Goal: Task Accomplishment & Management: Manage account settings

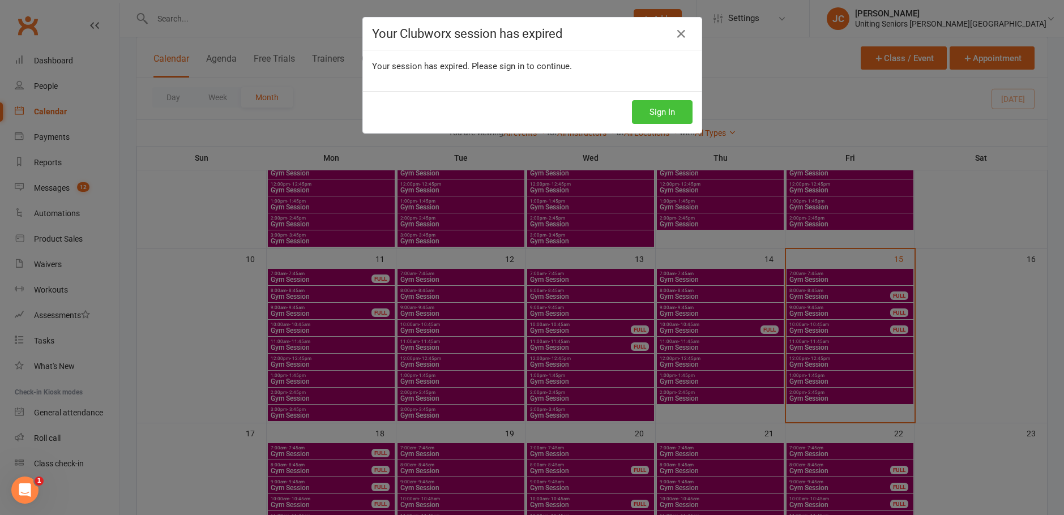
click at [665, 113] on button "Sign In" at bounding box center [662, 112] width 61 height 24
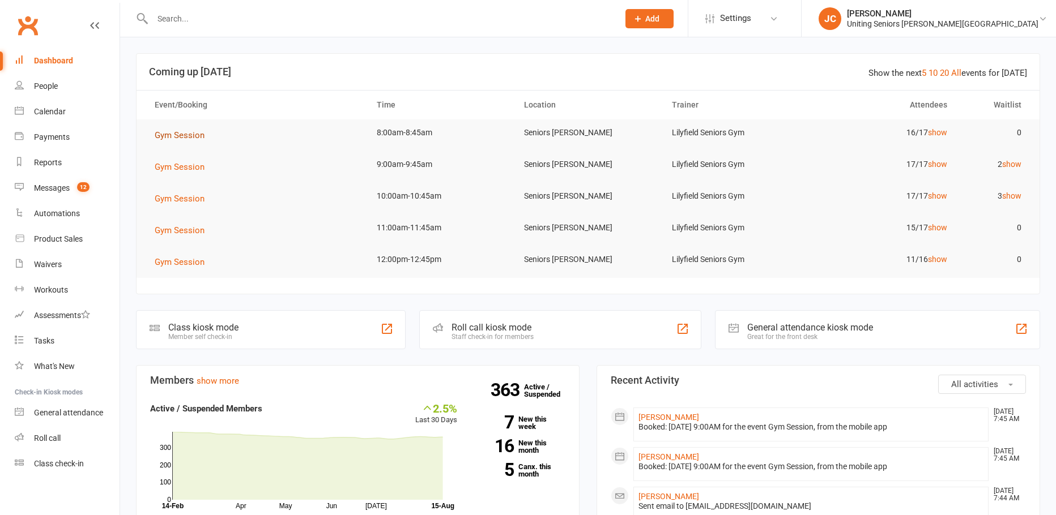
click at [174, 134] on span "Gym Session" at bounding box center [180, 135] width 50 height 10
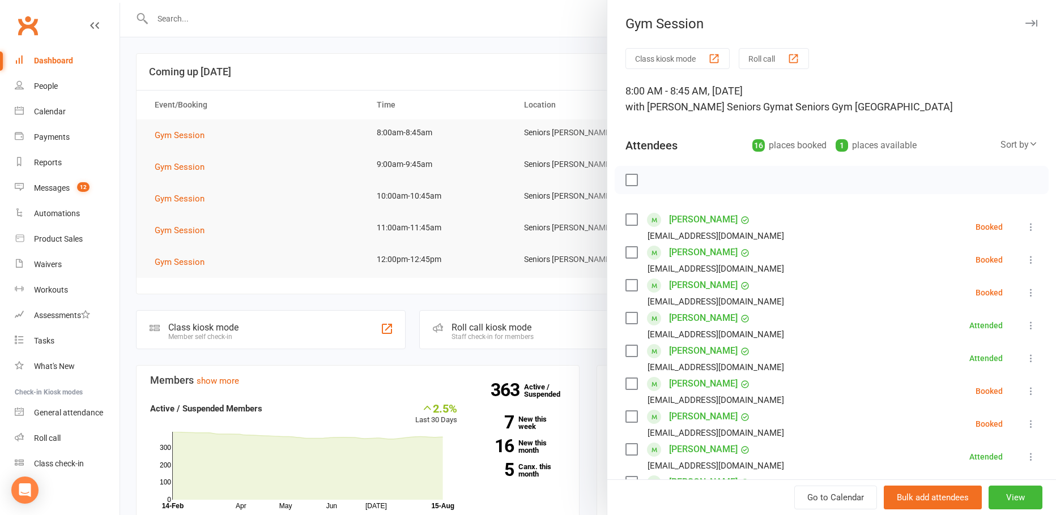
drag, startPoint x: 249, startPoint y: 69, endPoint x: 146, endPoint y: 104, distance: 108.4
click at [246, 69] on div at bounding box center [588, 257] width 936 height 515
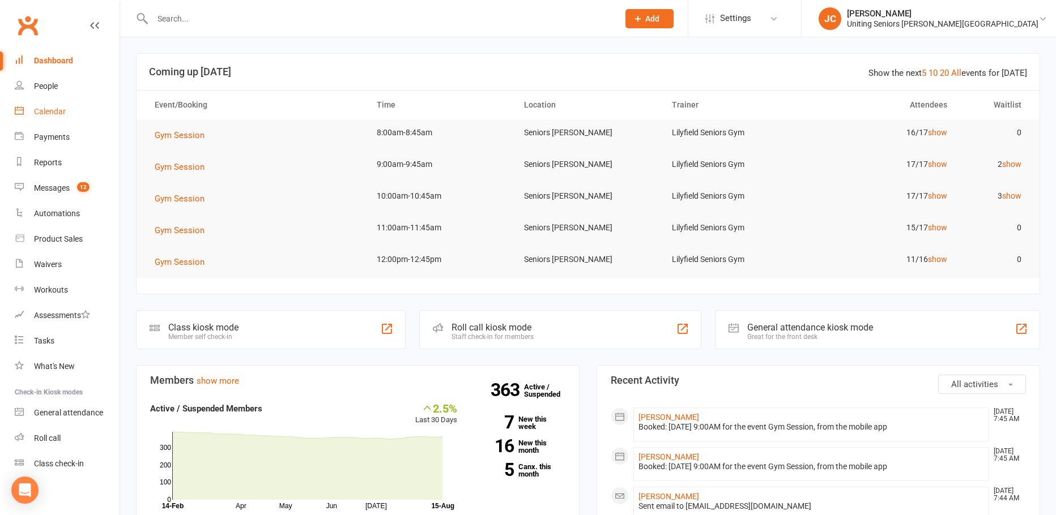
click at [67, 112] on link "Calendar" at bounding box center [67, 111] width 105 height 25
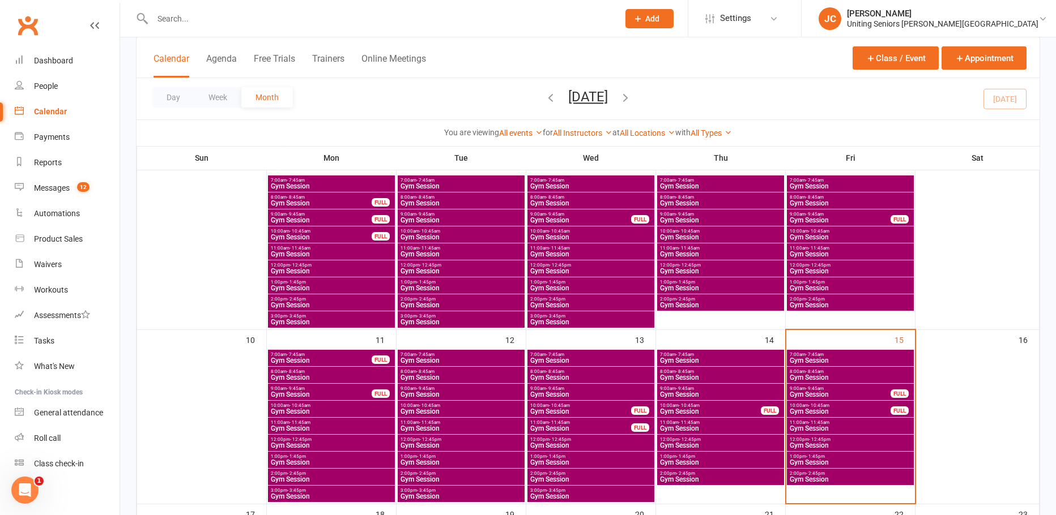
scroll to position [283, 0]
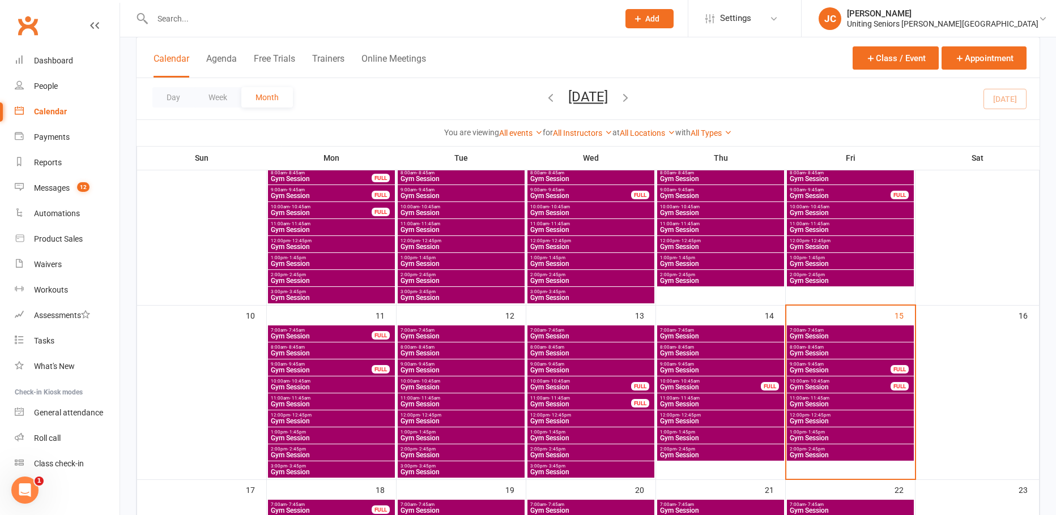
click at [804, 339] on span "Gym Session" at bounding box center [850, 336] width 122 height 7
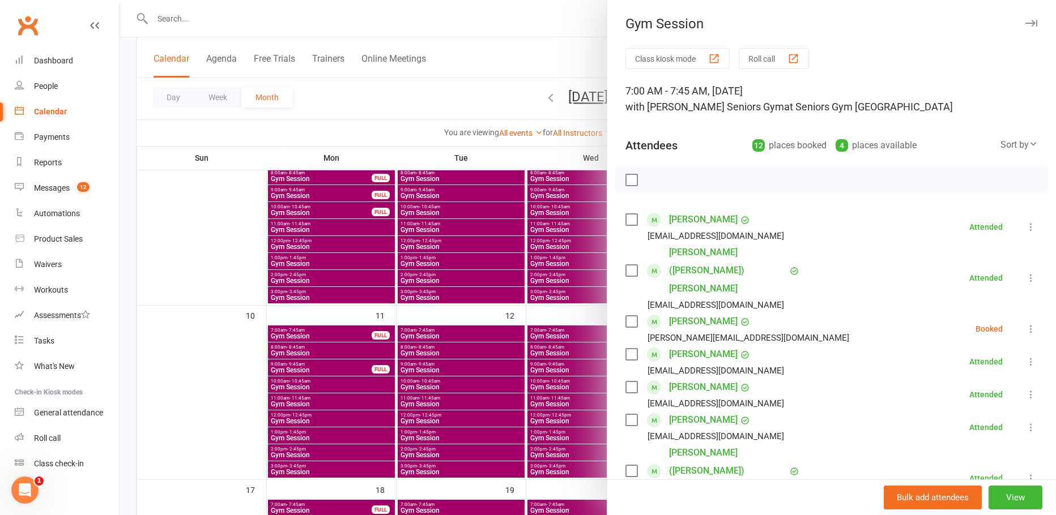
click at [1025, 323] on icon at bounding box center [1030, 328] width 11 height 11
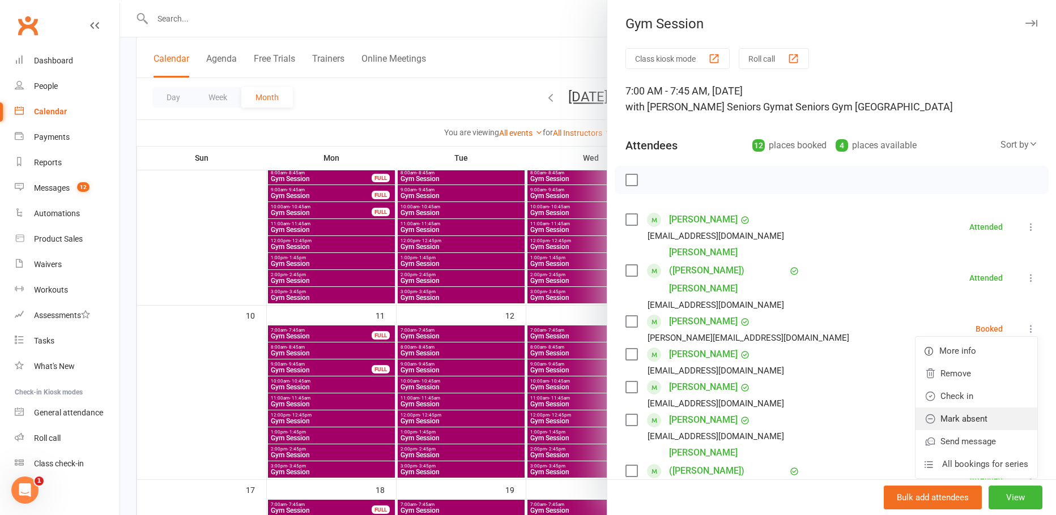
click at [972, 408] on link "Mark absent" at bounding box center [976, 419] width 122 height 23
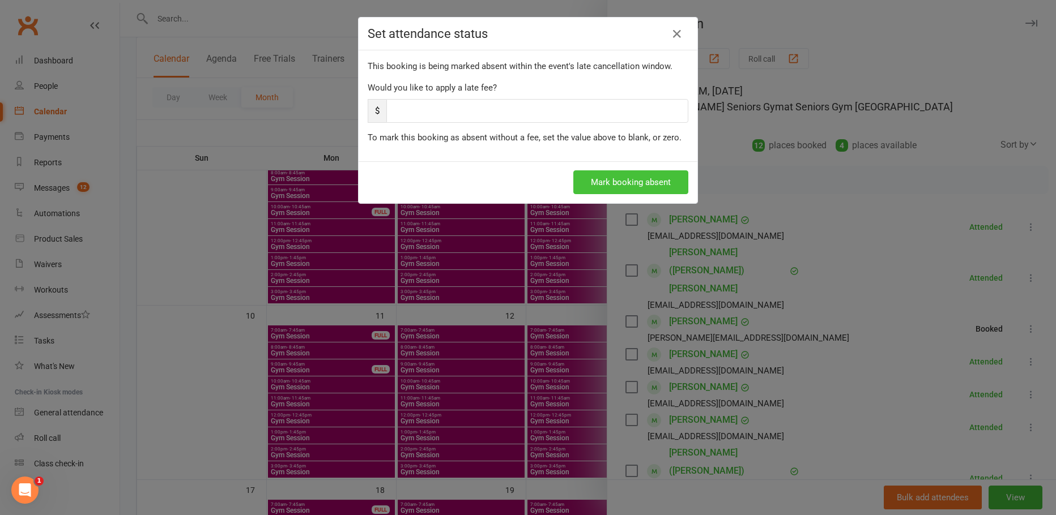
click at [631, 174] on button "Mark booking absent" at bounding box center [630, 182] width 115 height 24
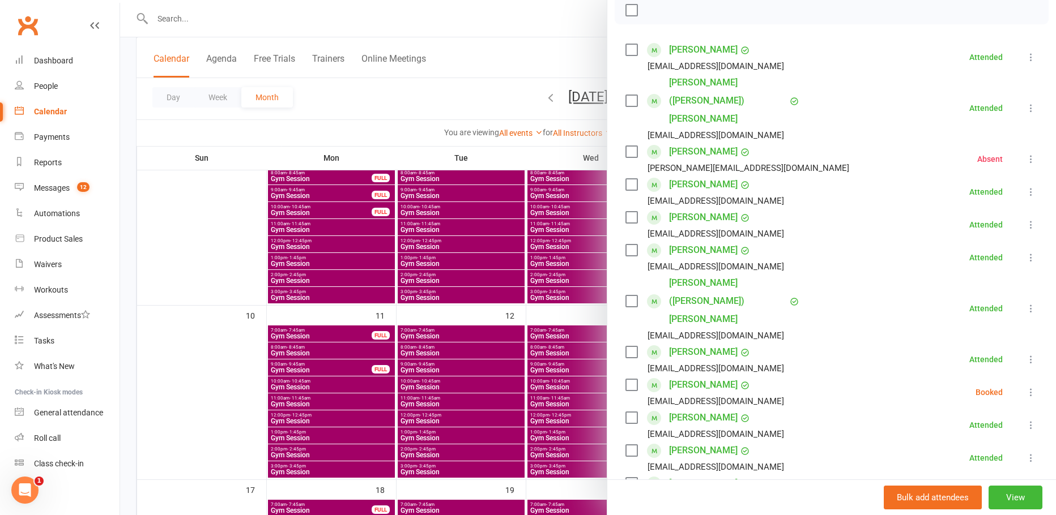
scroll to position [227, 0]
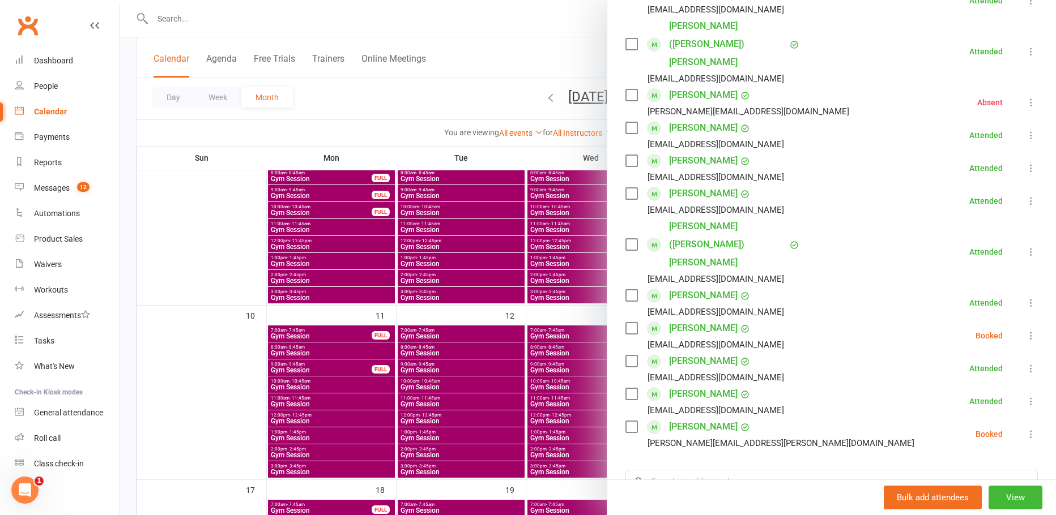
click at [1025, 330] on icon at bounding box center [1030, 335] width 11 height 11
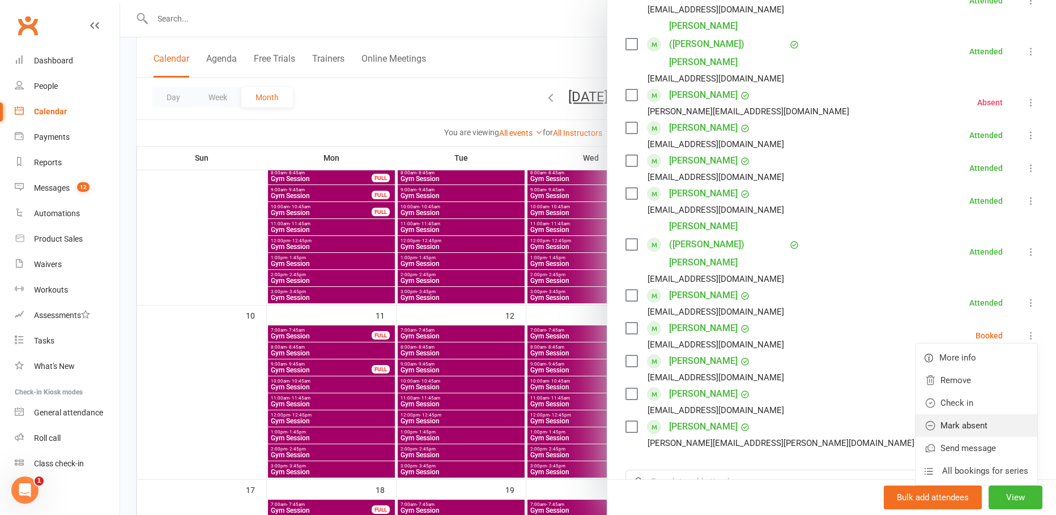
click at [968, 415] on link "Mark absent" at bounding box center [976, 426] width 122 height 23
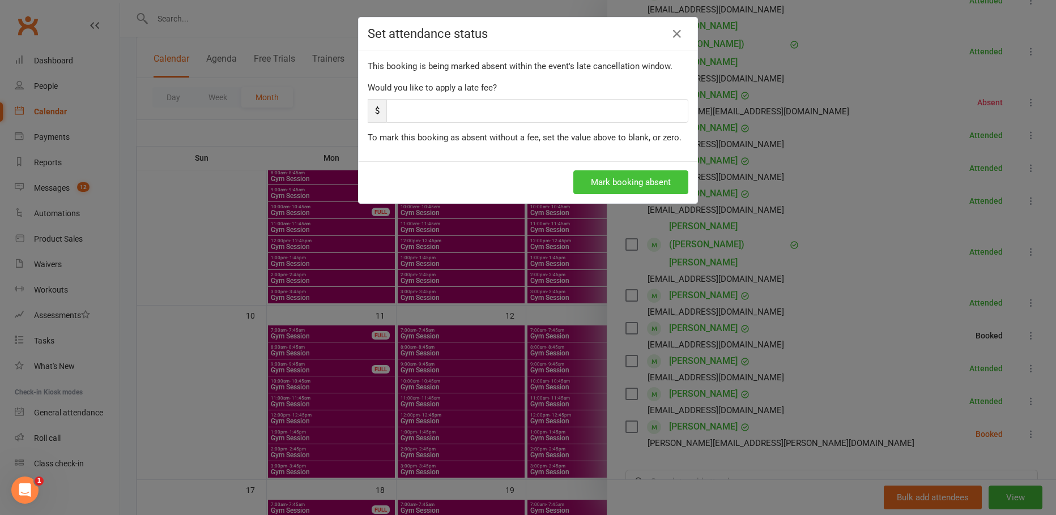
click at [671, 187] on button "Mark booking absent" at bounding box center [630, 182] width 115 height 24
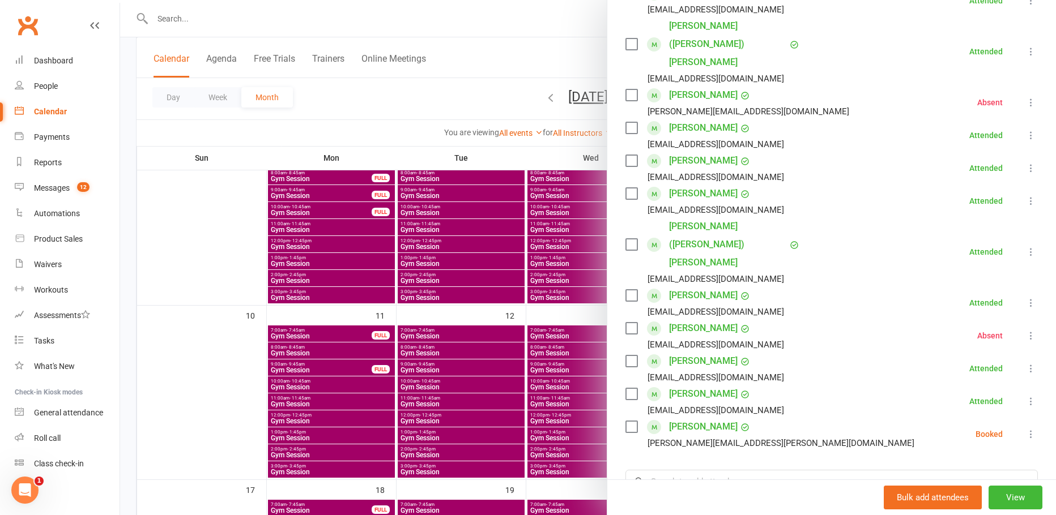
click at [1025, 429] on icon at bounding box center [1030, 434] width 11 height 11
click at [953, 490] on link "Check in" at bounding box center [976, 501] width 122 height 23
click at [464, 77] on div at bounding box center [588, 257] width 936 height 515
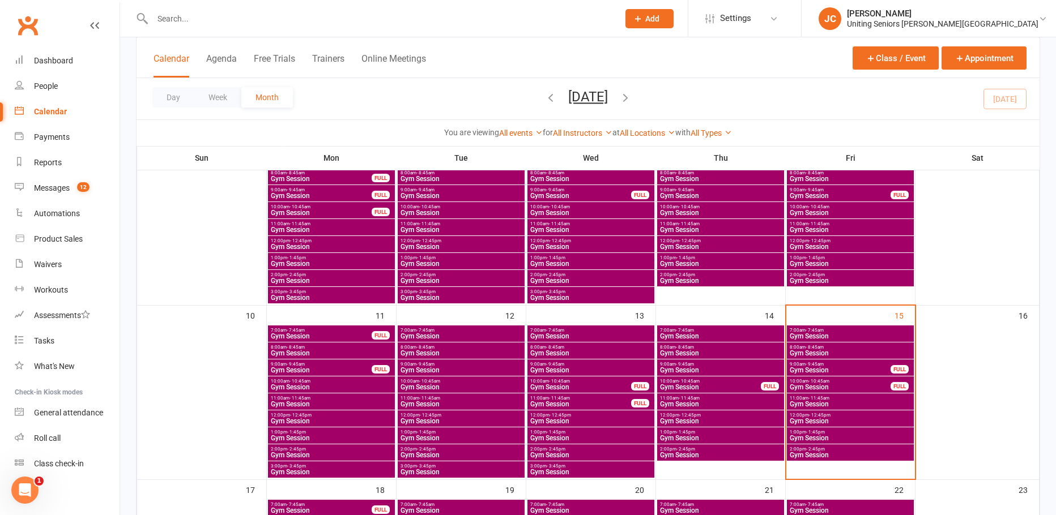
click at [646, 394] on div "11:00am - 11:45am Gym Session FULL" at bounding box center [590, 402] width 127 height 16
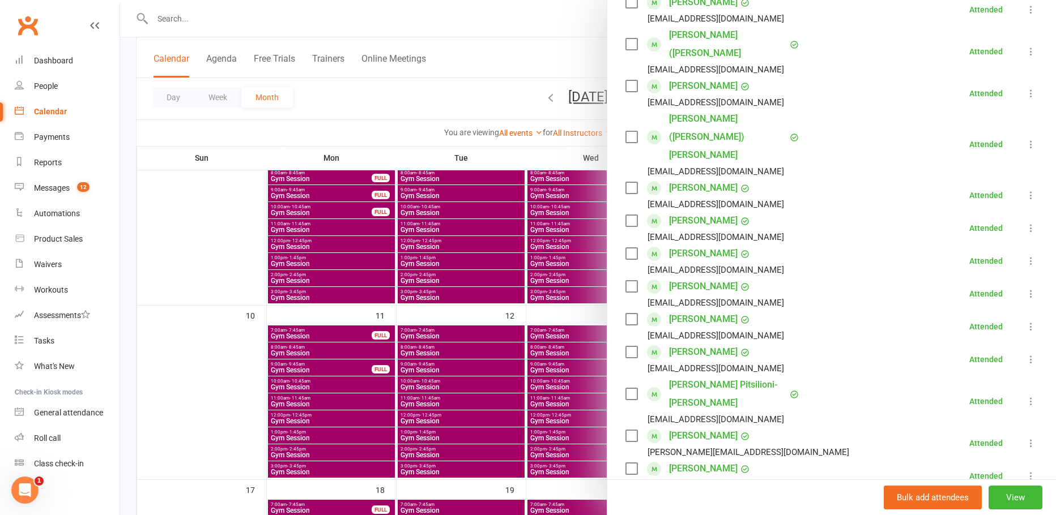
scroll to position [448, 0]
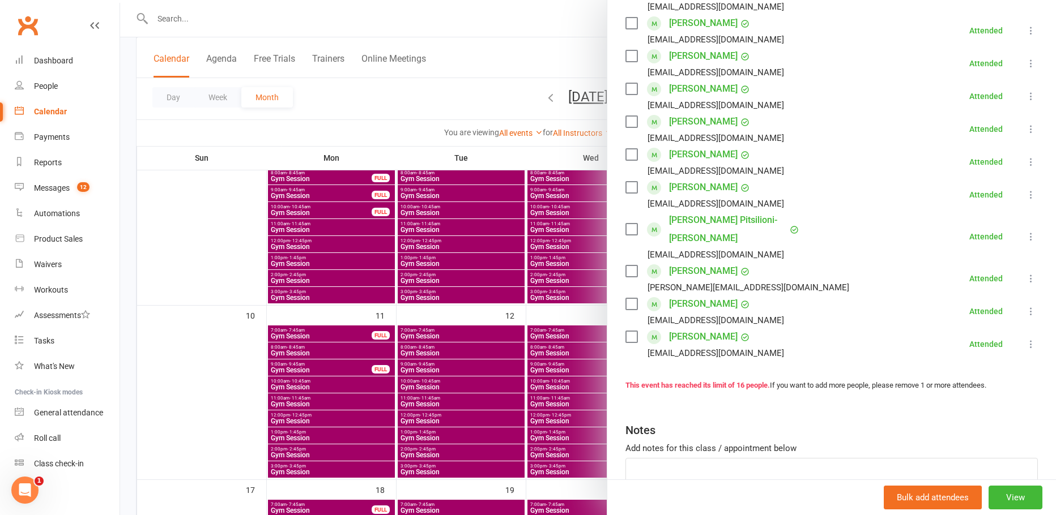
click at [522, 62] on div at bounding box center [588, 257] width 936 height 515
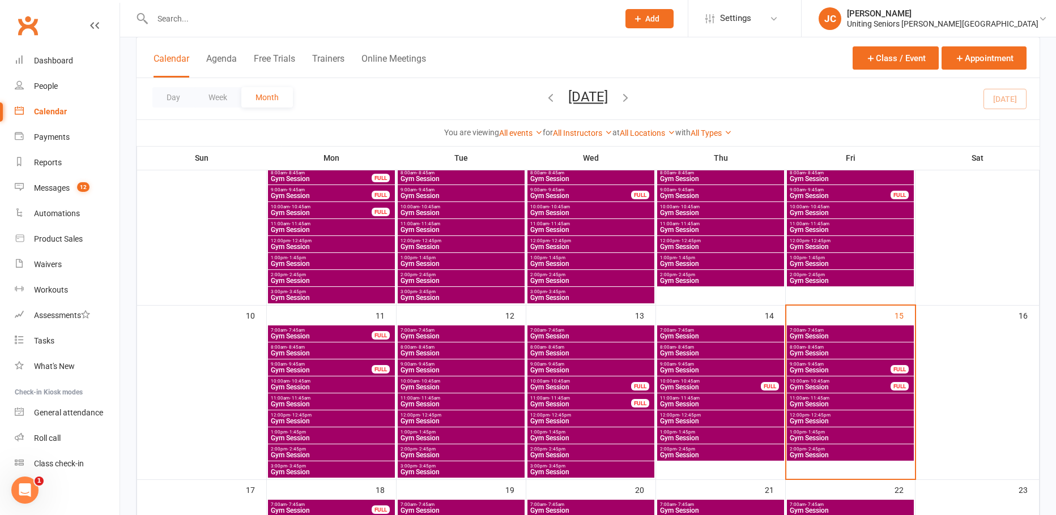
click at [806, 373] on span "Gym Session" at bounding box center [840, 370] width 102 height 7
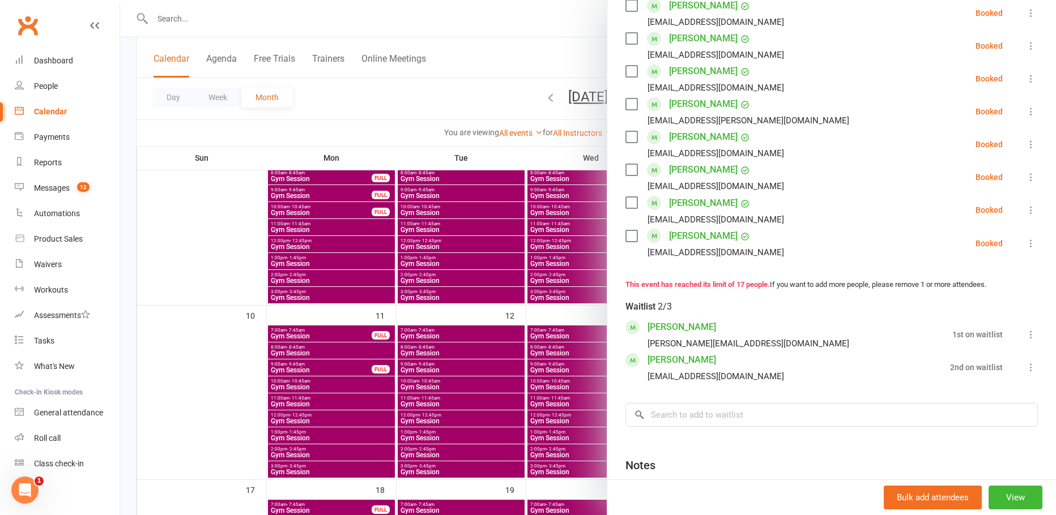
scroll to position [340, 0]
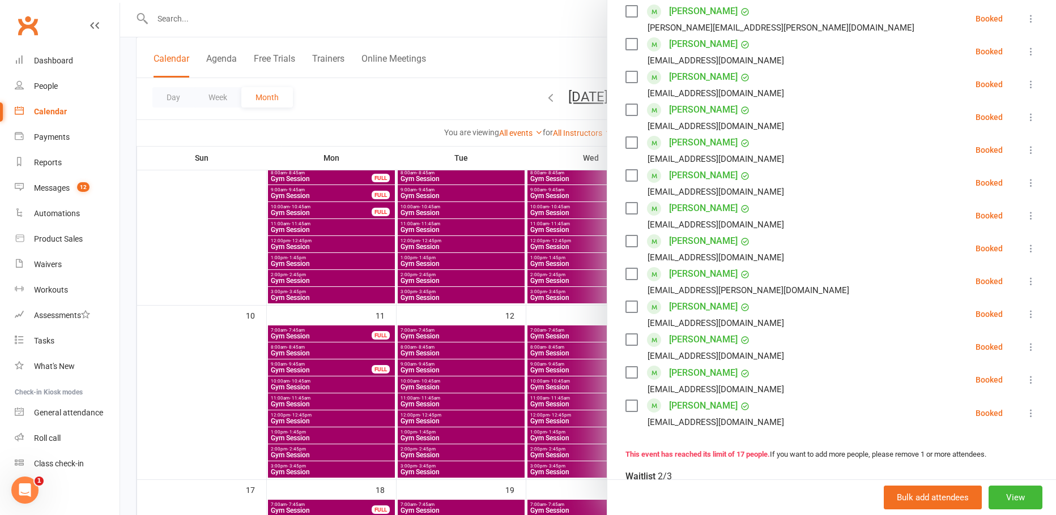
click at [452, 44] on div at bounding box center [588, 257] width 936 height 515
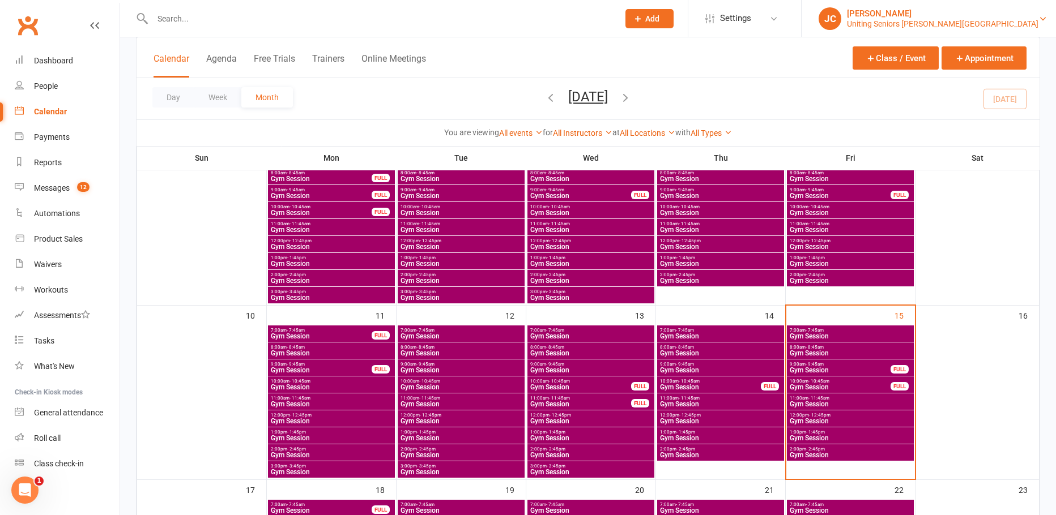
click at [987, 22] on div "Uniting Seniors [PERSON_NAME][GEOGRAPHIC_DATA]" at bounding box center [942, 24] width 191 height 10
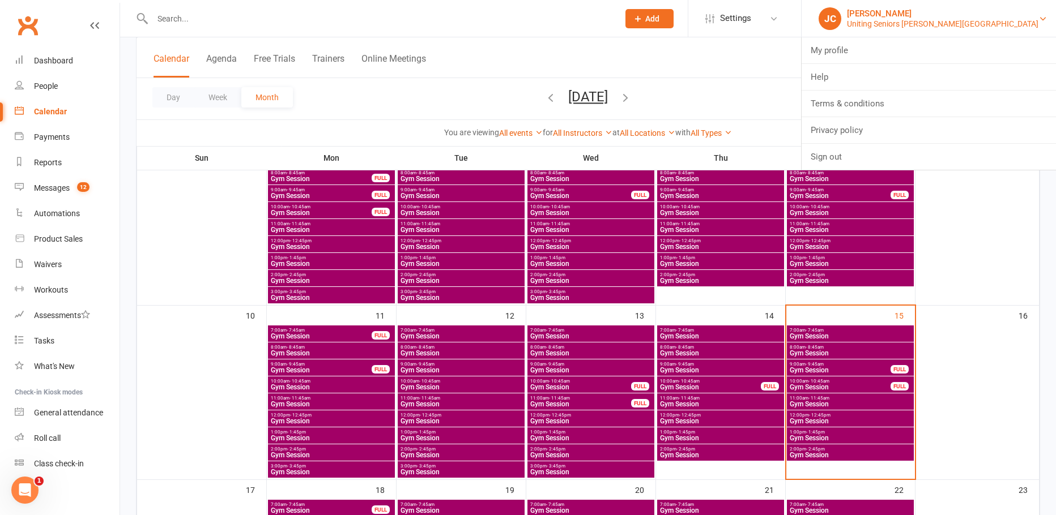
click at [987, 22] on div "Uniting Seniors [PERSON_NAME][GEOGRAPHIC_DATA]" at bounding box center [942, 24] width 191 height 10
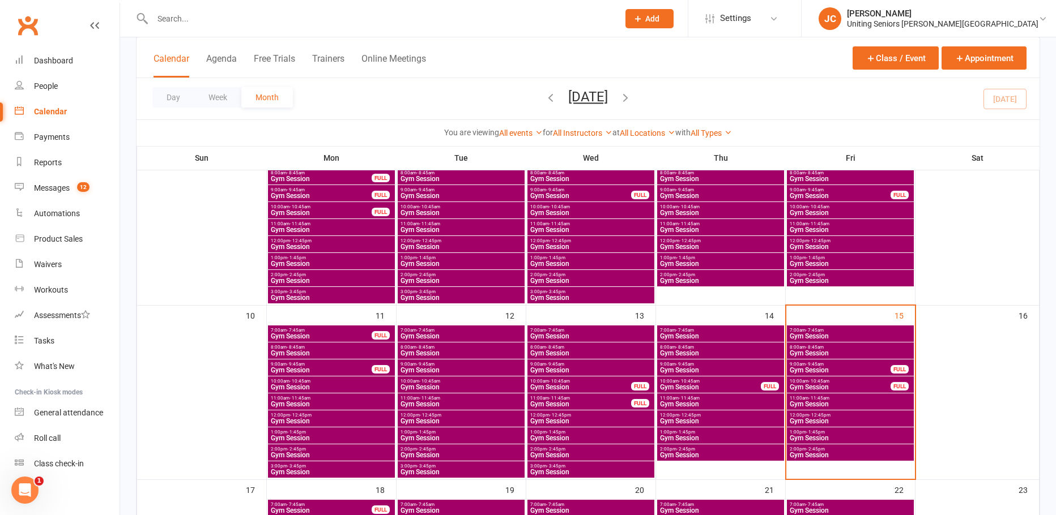
click at [240, 27] on div at bounding box center [373, 18] width 475 height 37
click at [234, 18] on input "text" at bounding box center [380, 19] width 462 height 16
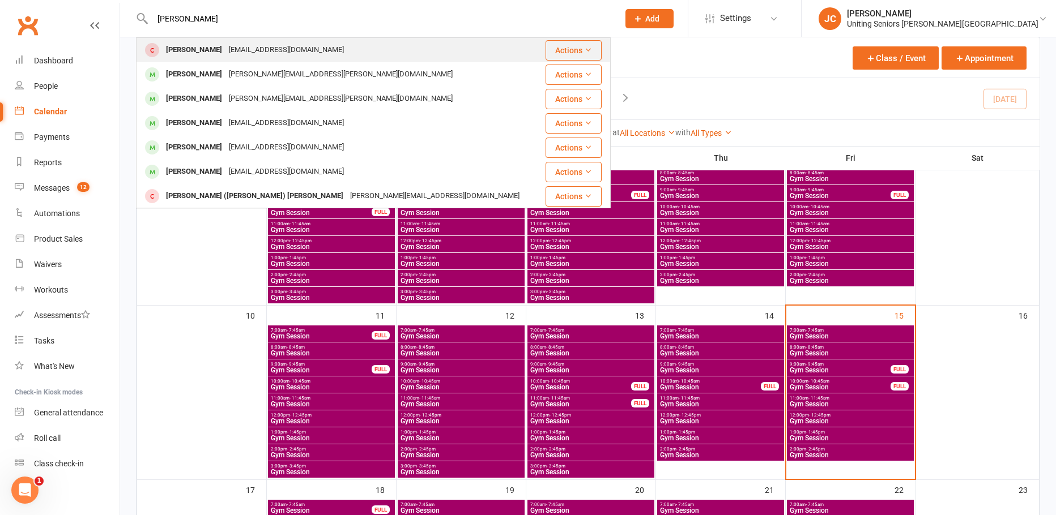
type input "[PERSON_NAME]"
click at [233, 52] on div "[EMAIL_ADDRESS][DOMAIN_NAME]" at bounding box center [286, 50] width 122 height 16
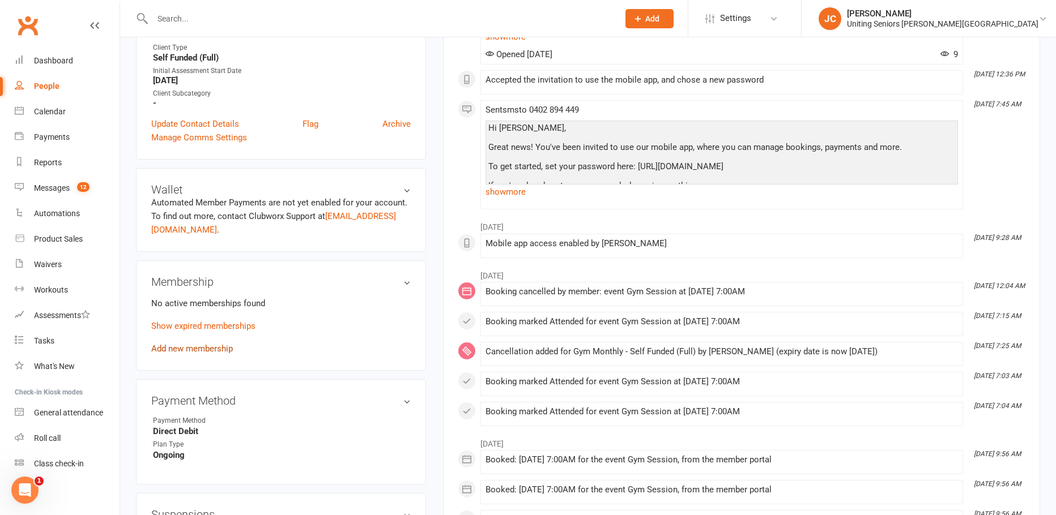
scroll to position [340, 0]
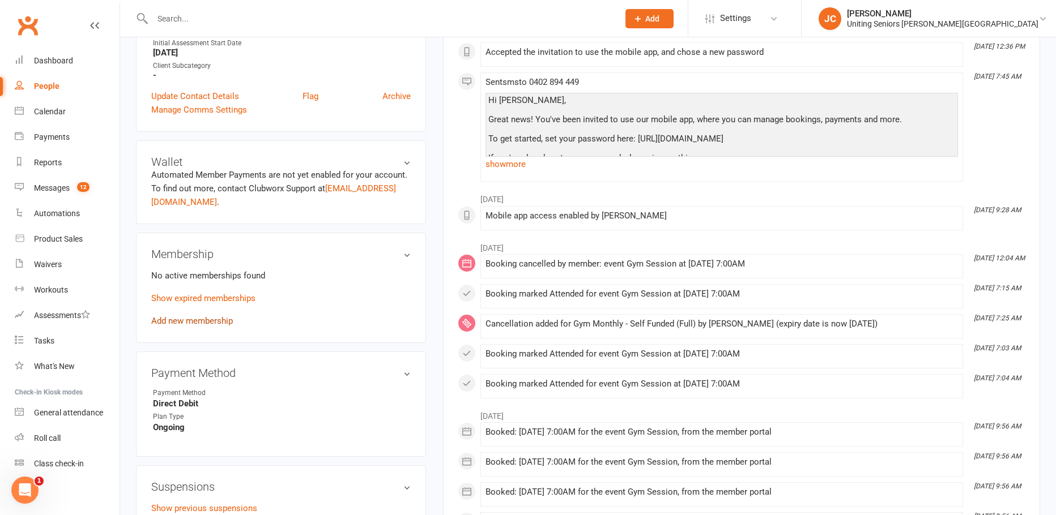
click at [211, 323] on link "Add new membership" at bounding box center [192, 321] width 82 height 10
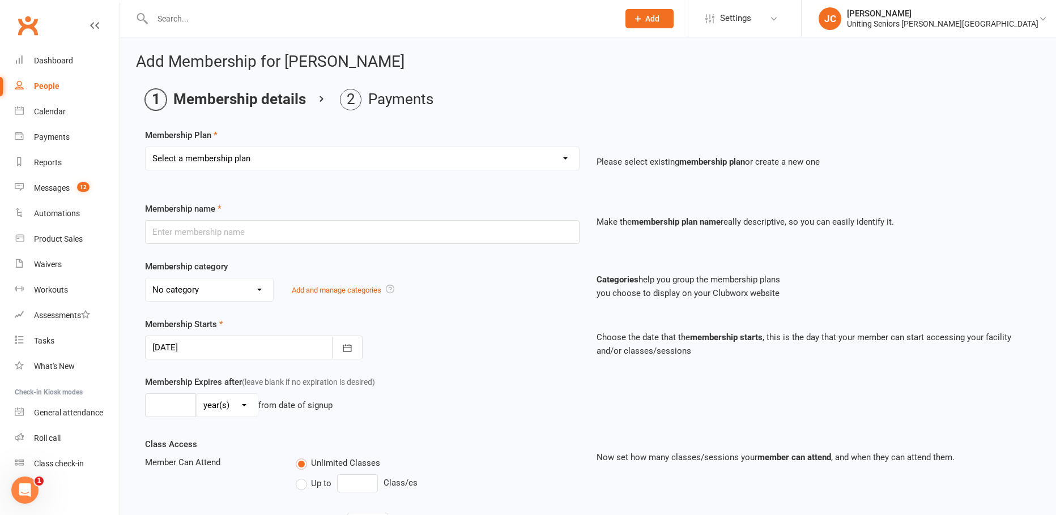
click at [285, 151] on select "Select a membership plan Create new Membership Plan Initial Assessment + Set Up…" at bounding box center [362, 158] width 433 height 23
select select "8"
click at [146, 147] on select "Select a membership plan Create new Membership Plan Initial Assessment + Set Up…" at bounding box center [362, 158] width 433 height 23
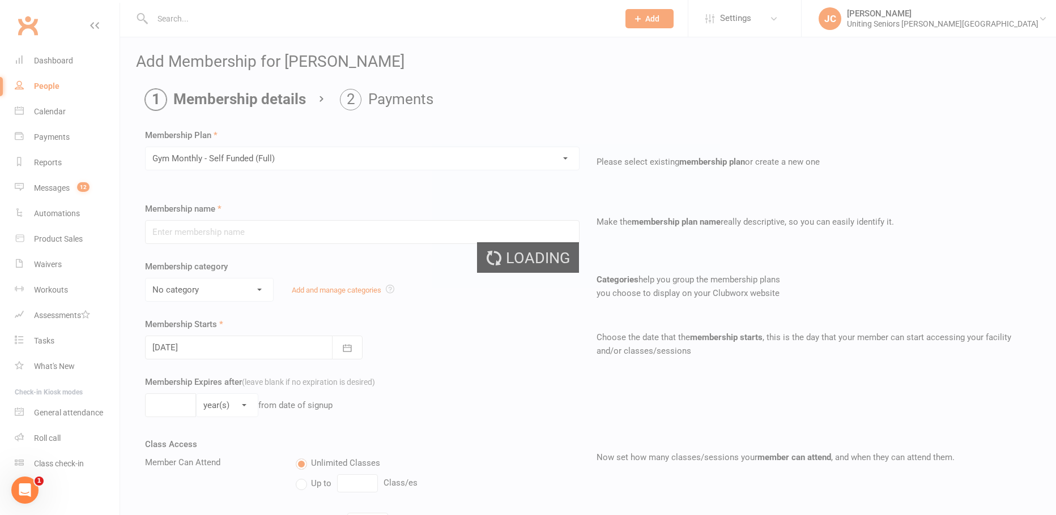
type input "Gym Monthly - Self Funded (Full)"
select select "3"
type input "0"
type input "1"
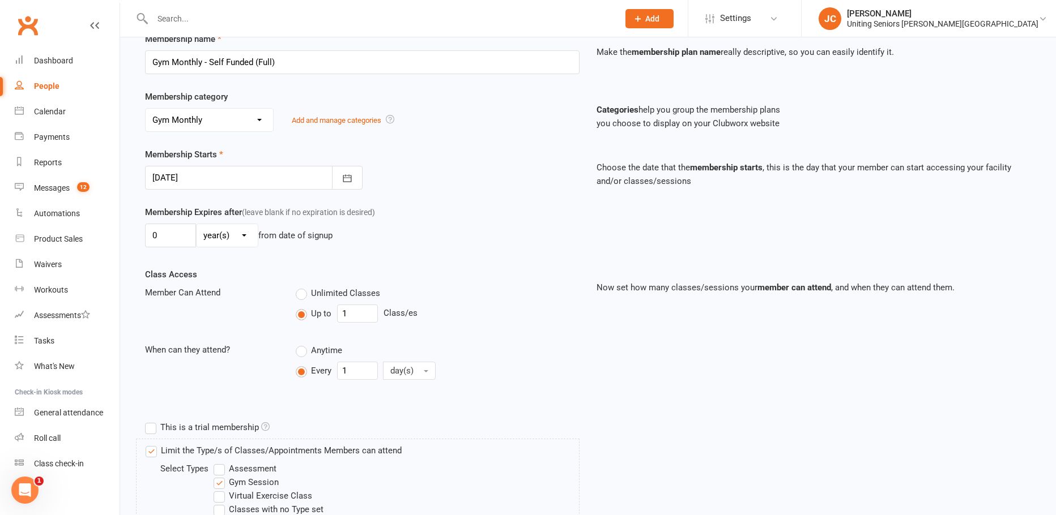
scroll to position [330, 0]
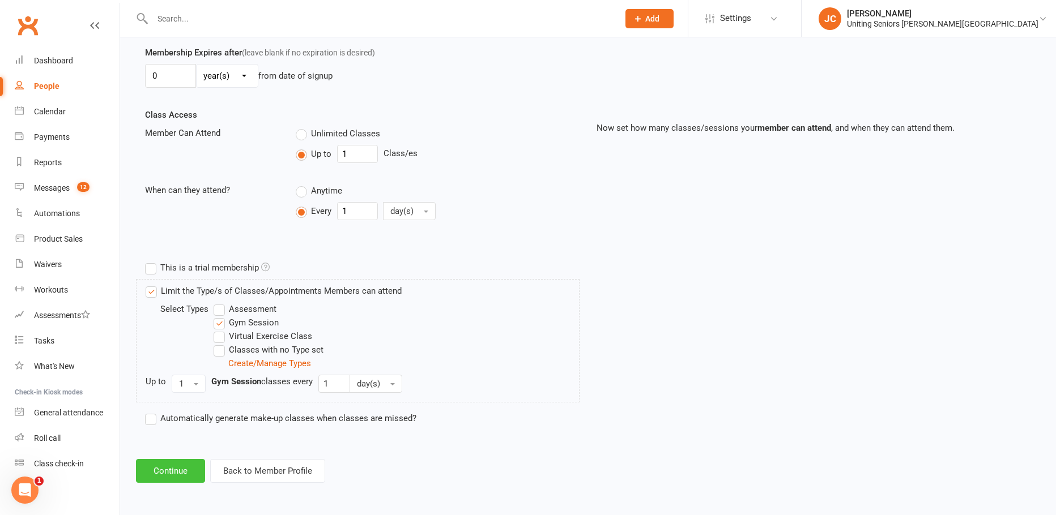
click at [195, 467] on button "Continue" at bounding box center [170, 471] width 69 height 24
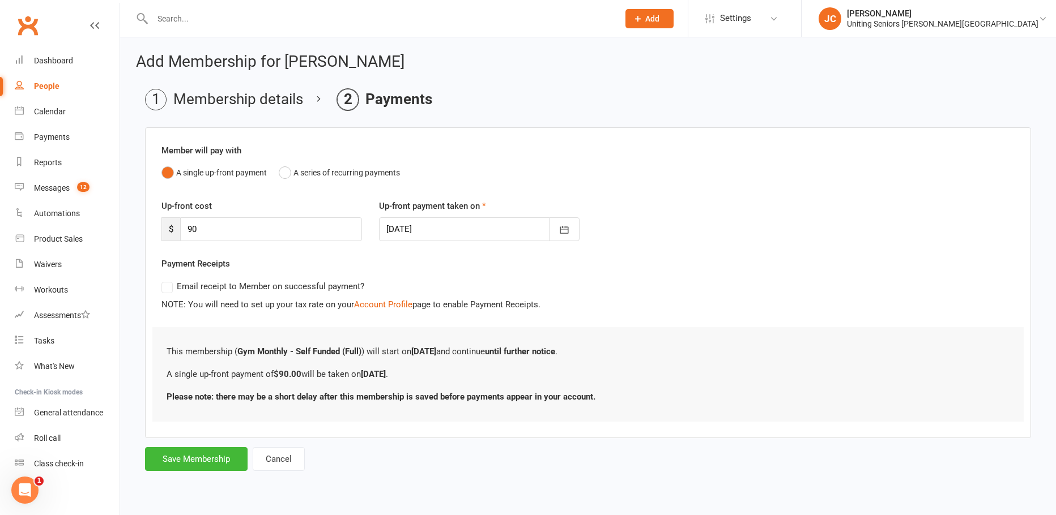
scroll to position [0, 0]
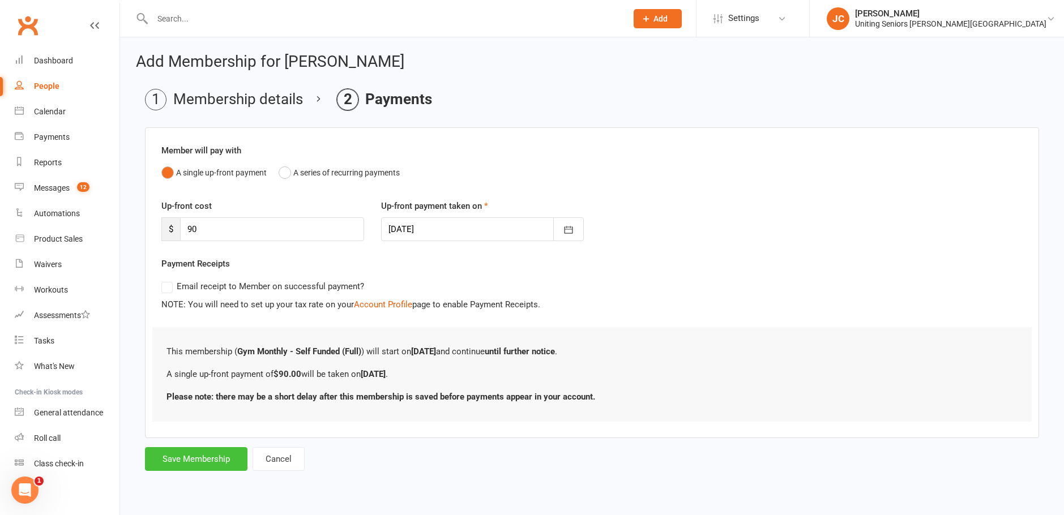
click at [202, 454] on button "Save Membership" at bounding box center [196, 459] width 103 height 24
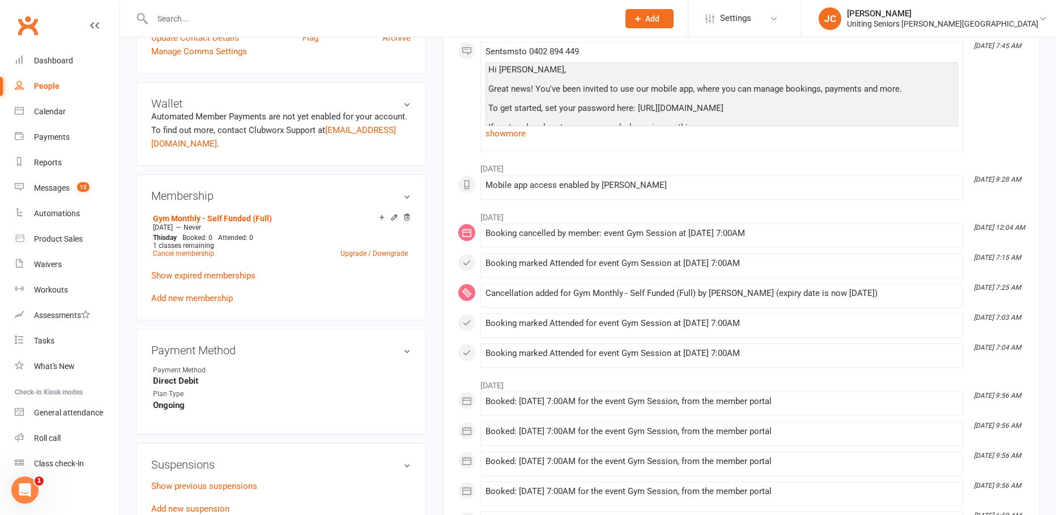
scroll to position [510, 0]
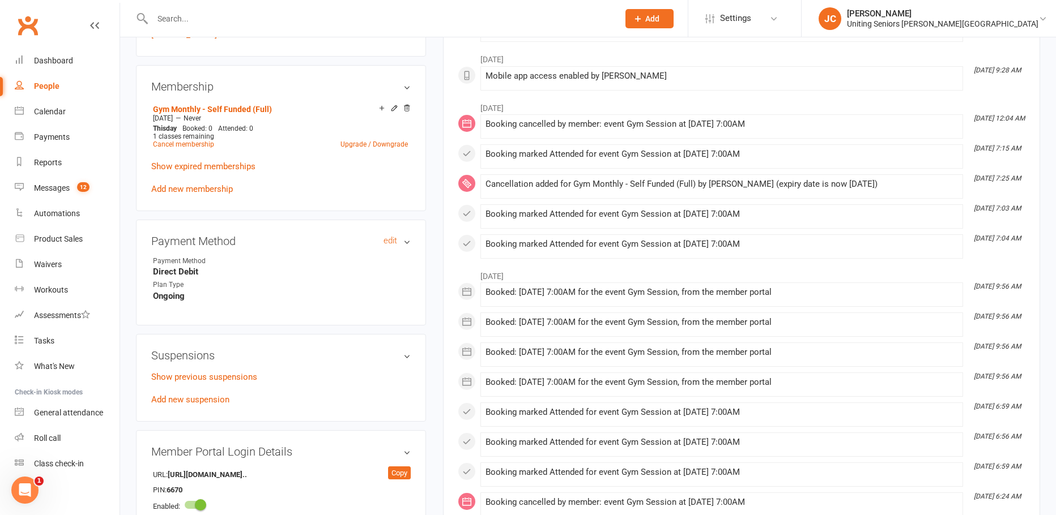
click at [404, 239] on h3 "Payment Method edit" at bounding box center [280, 241] width 259 height 12
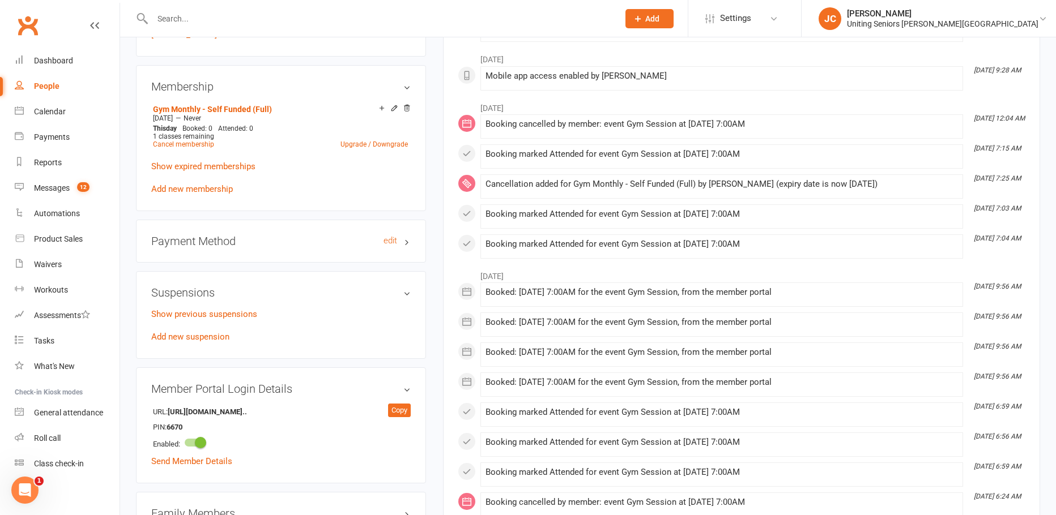
click at [404, 239] on h3 "Payment Method edit" at bounding box center [280, 241] width 259 height 12
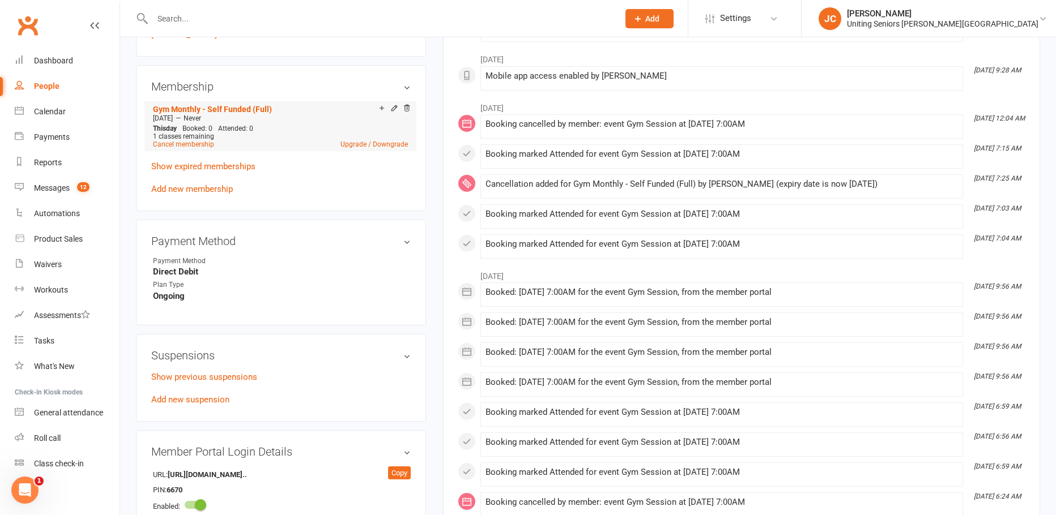
click at [268, 136] on div "1 classes remaining" at bounding box center [280, 137] width 255 height 8
click at [396, 110] on icon at bounding box center [394, 108] width 8 height 8
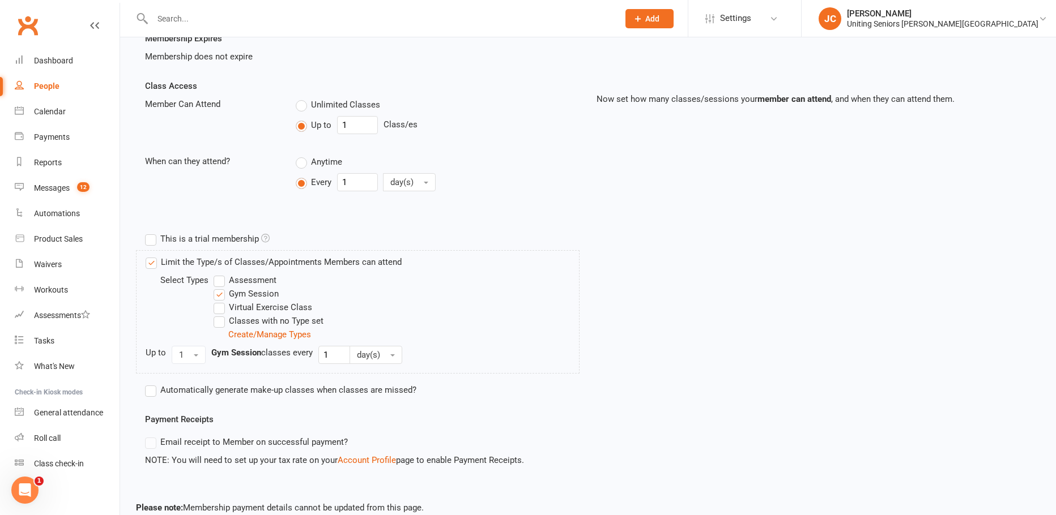
scroll to position [285, 0]
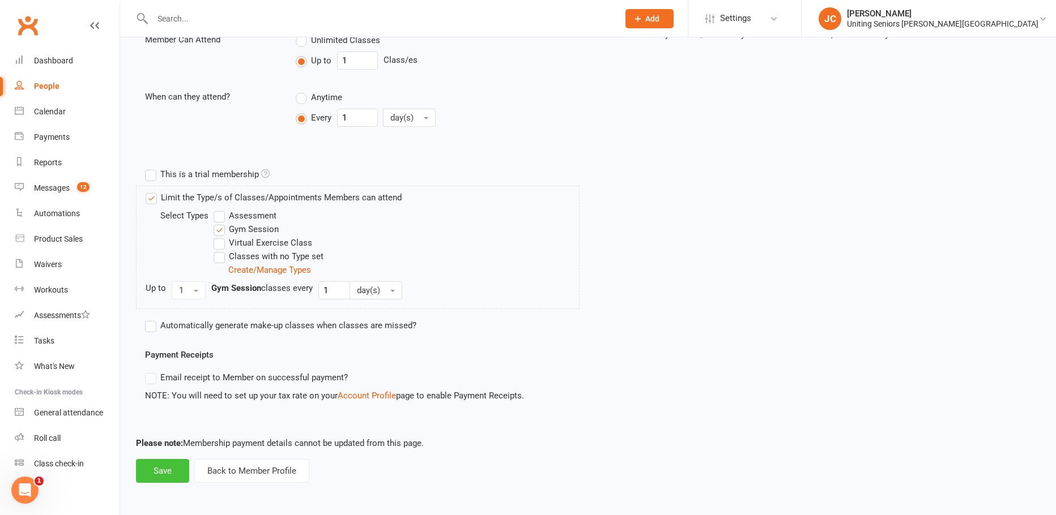
click at [187, 465] on button "Save" at bounding box center [162, 471] width 53 height 24
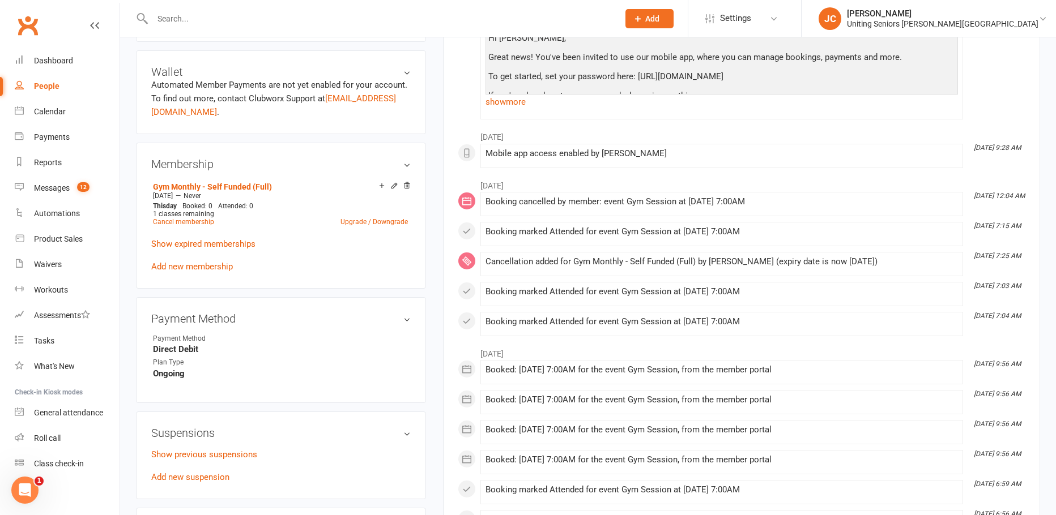
scroll to position [396, 0]
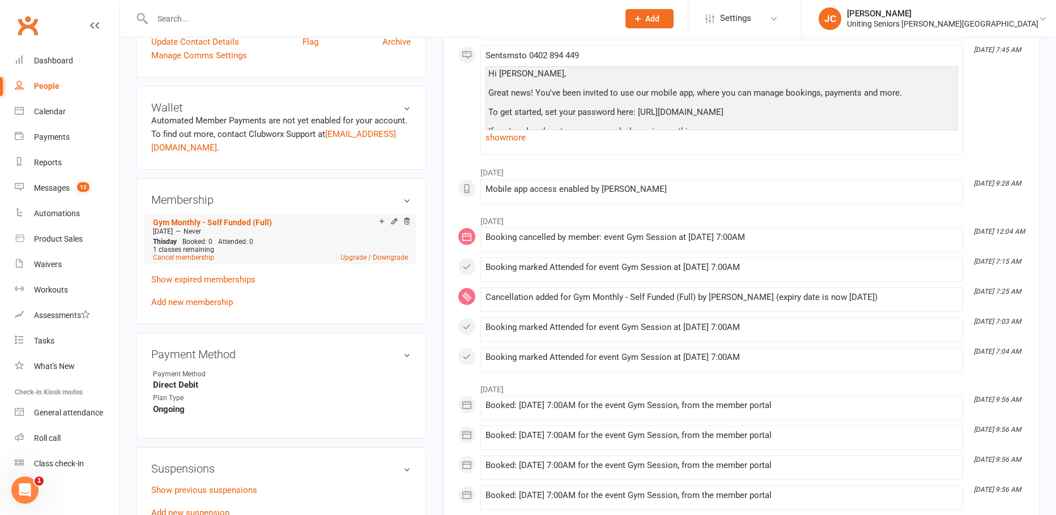
click at [173, 232] on span "[DATE]" at bounding box center [163, 232] width 20 height 8
click at [201, 234] on span "Never" at bounding box center [192, 232] width 18 height 8
click at [395, 224] on icon at bounding box center [394, 221] width 8 height 8
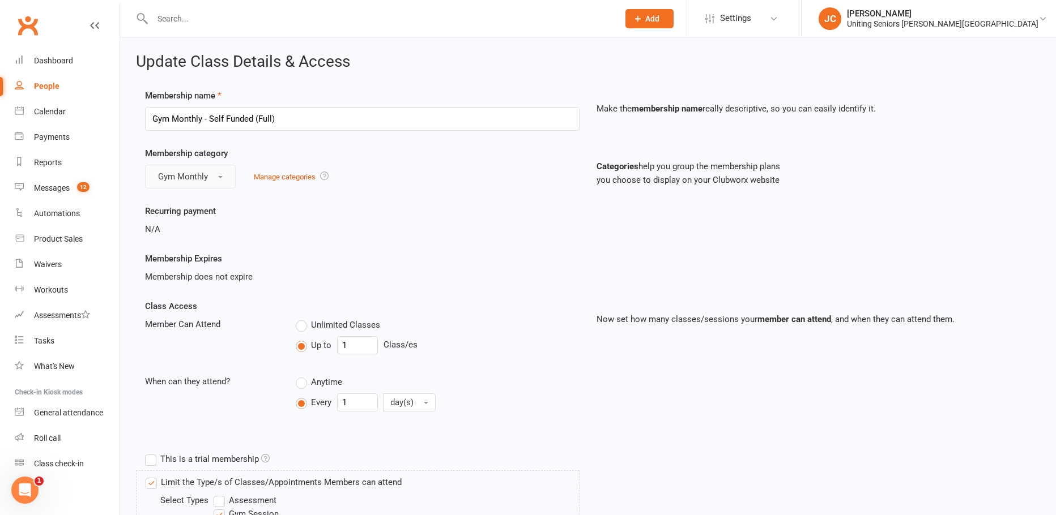
click at [206, 168] on button "Gym Monthly" at bounding box center [190, 177] width 91 height 24
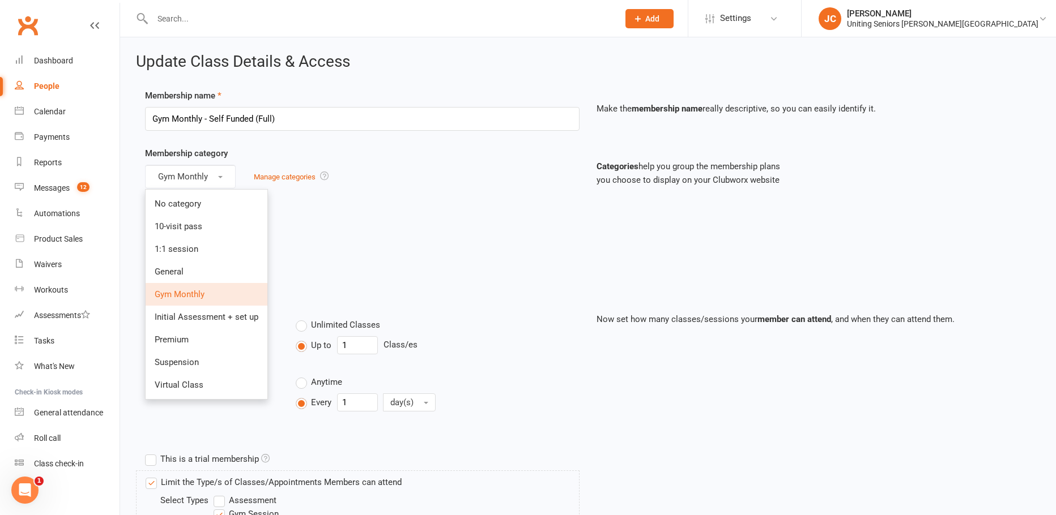
click at [360, 211] on div "Recurring payment N/A" at bounding box center [361, 220] width 451 height 32
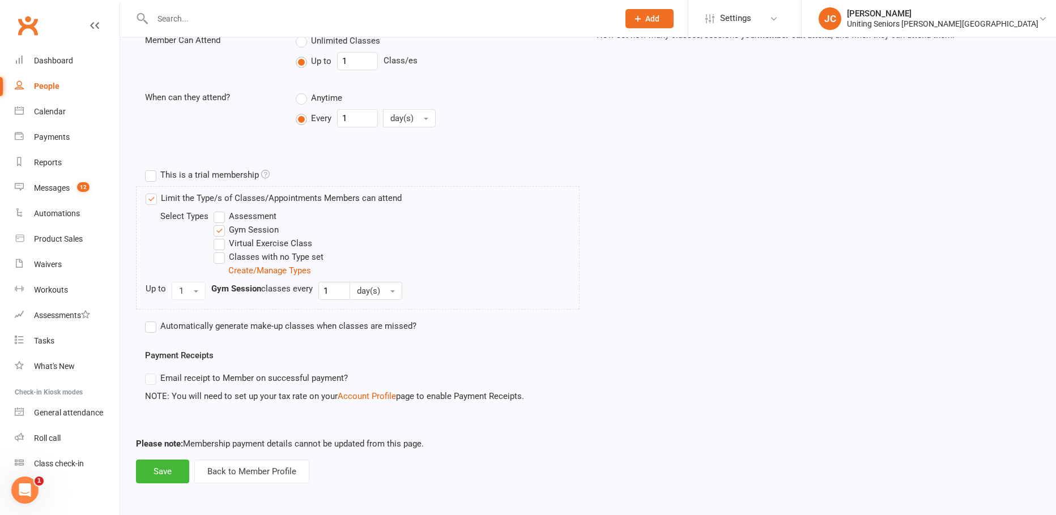
scroll to position [285, 0]
click at [160, 476] on button "Save" at bounding box center [162, 471] width 53 height 24
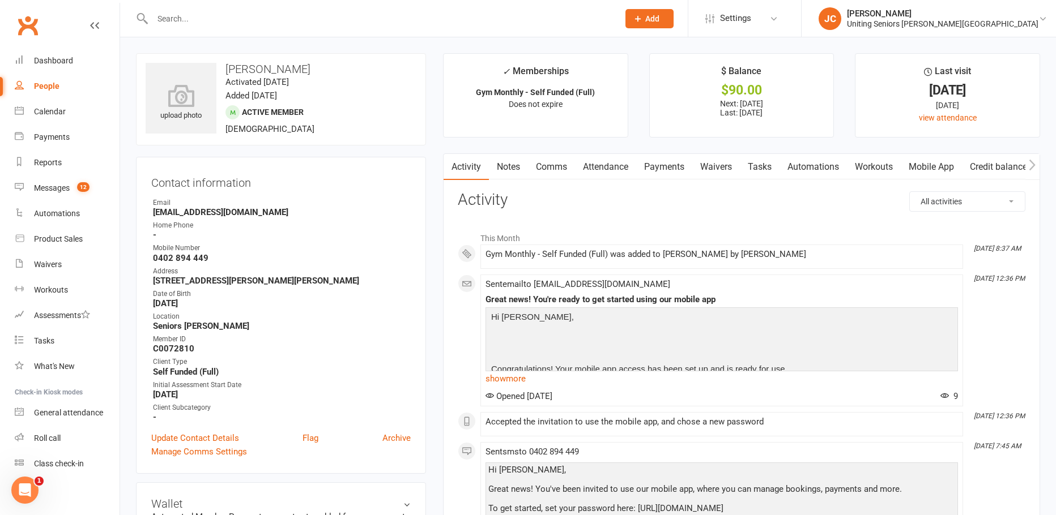
click at [239, 23] on input "text" at bounding box center [380, 19] width 462 height 16
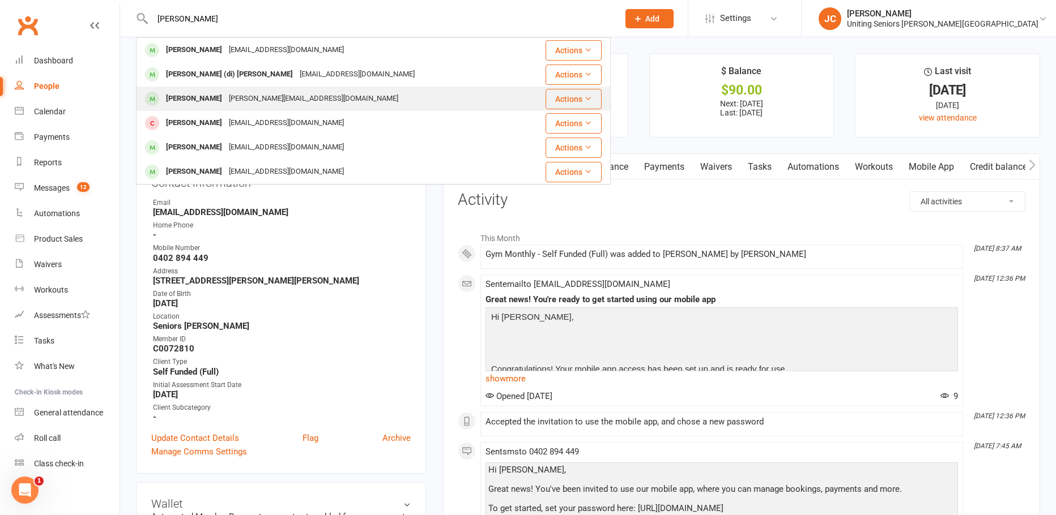
type input "[PERSON_NAME]"
click at [272, 102] on div "[PERSON_NAME][EMAIL_ADDRESS][DOMAIN_NAME]" at bounding box center [313, 99] width 176 height 16
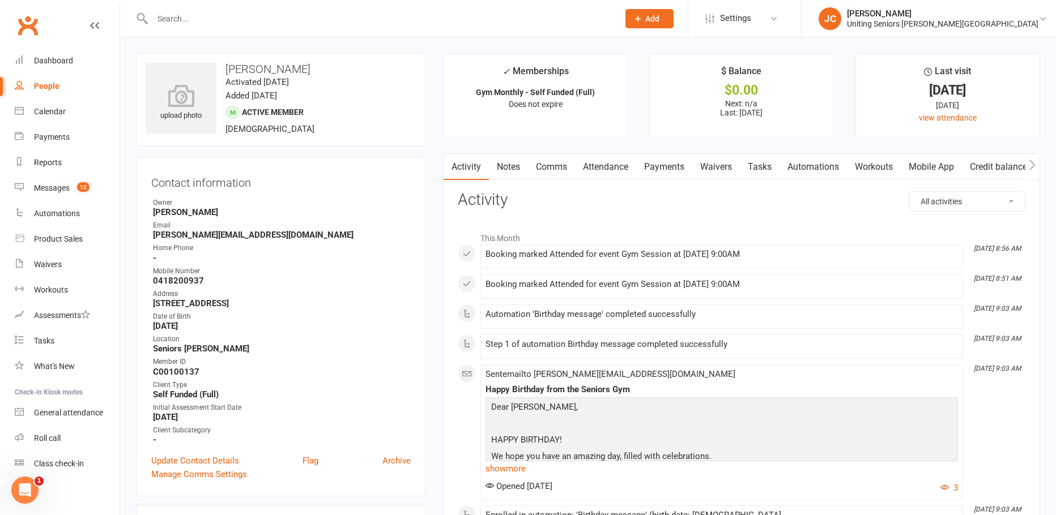
click at [193, 10] on div at bounding box center [373, 18] width 475 height 37
click at [199, 22] on input "text" at bounding box center [380, 19] width 462 height 16
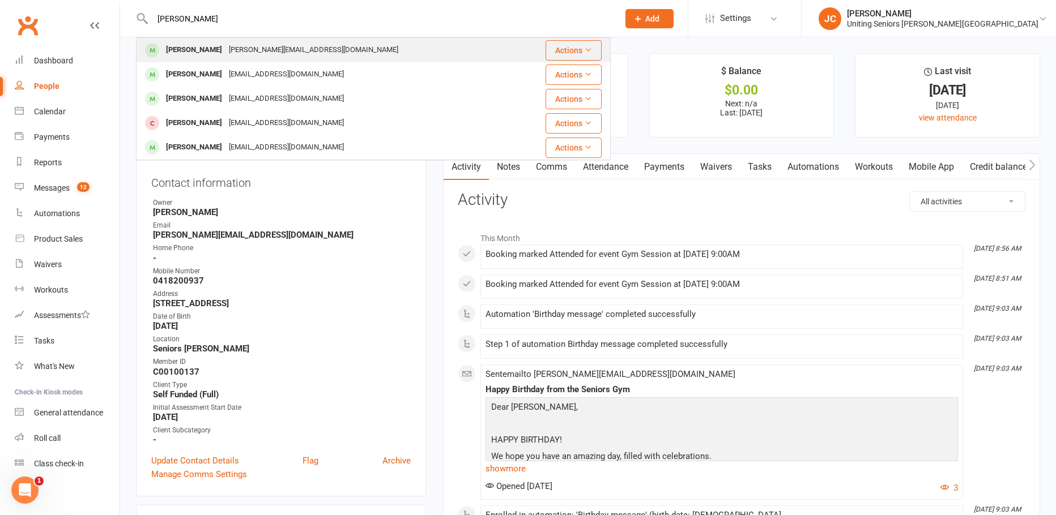
type input "[PERSON_NAME]"
click at [225, 52] on div "[PERSON_NAME][EMAIL_ADDRESS][DOMAIN_NAME]" at bounding box center [313, 50] width 176 height 16
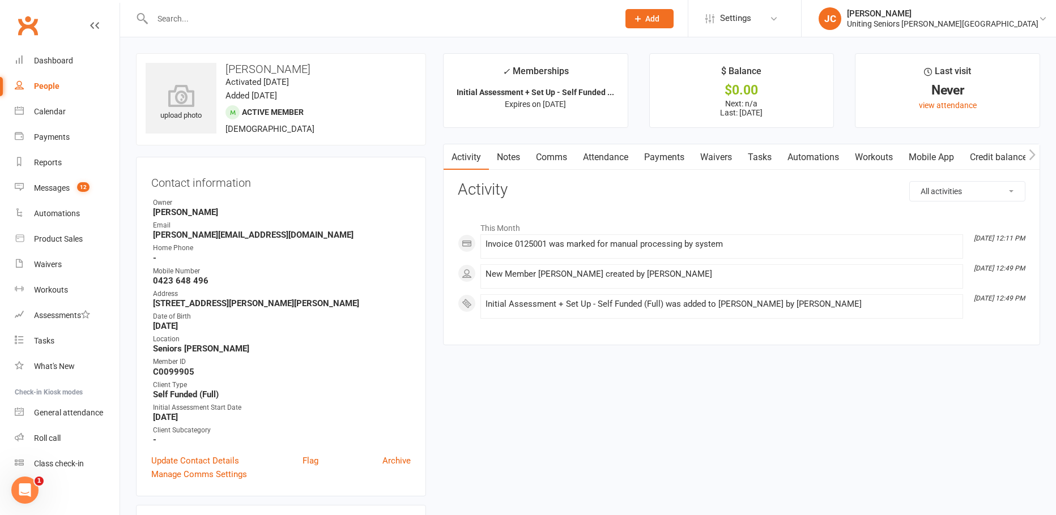
click at [225, 20] on input "text" at bounding box center [380, 19] width 462 height 16
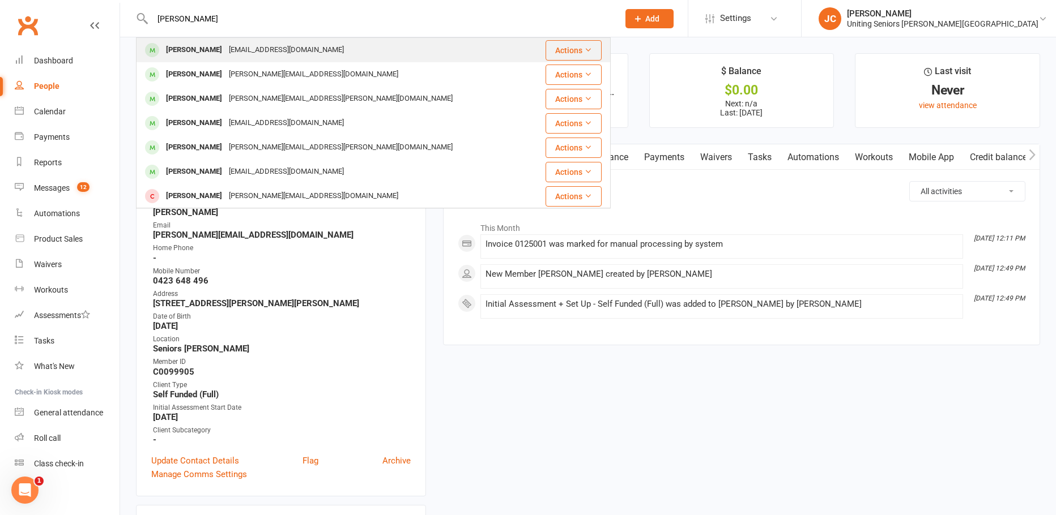
type input "[PERSON_NAME]"
click at [267, 48] on div "[EMAIL_ADDRESS][DOMAIN_NAME]" at bounding box center [286, 50] width 122 height 16
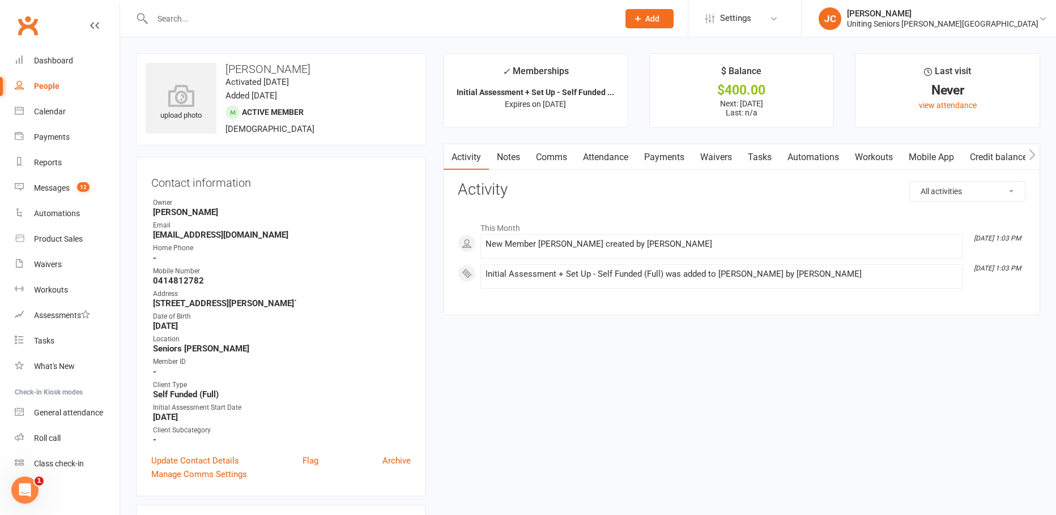
click at [60, 11] on nav "Clubworx Dashboard People Calendar Payments Reports Messages 12 Automations Pro…" at bounding box center [60, 260] width 120 height 515
